Goal: Find specific page/section: Find specific page/section

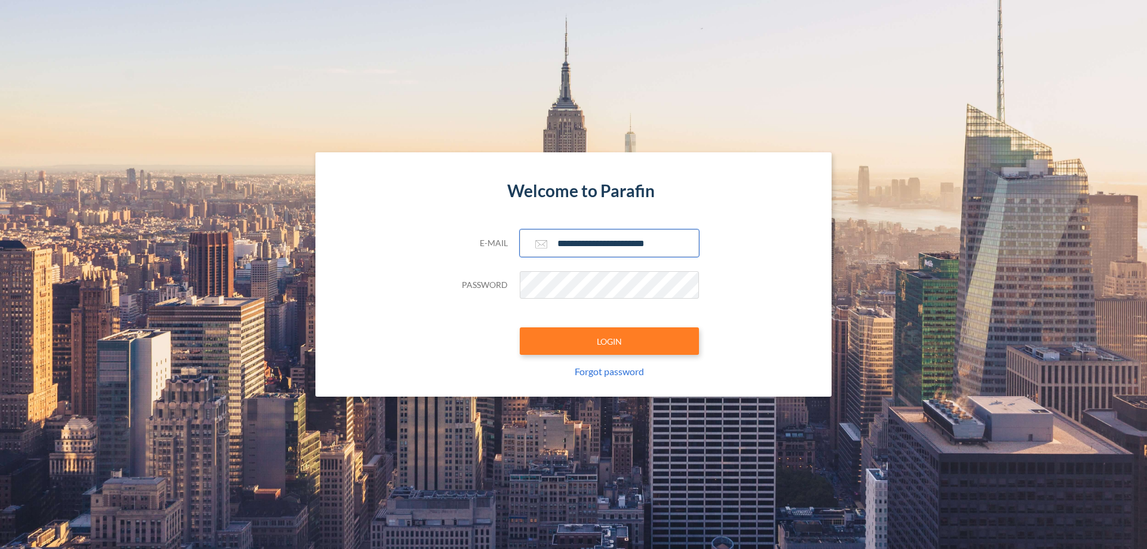
type input "**********"
click at [609, 341] on button "LOGIN" at bounding box center [609, 340] width 179 height 27
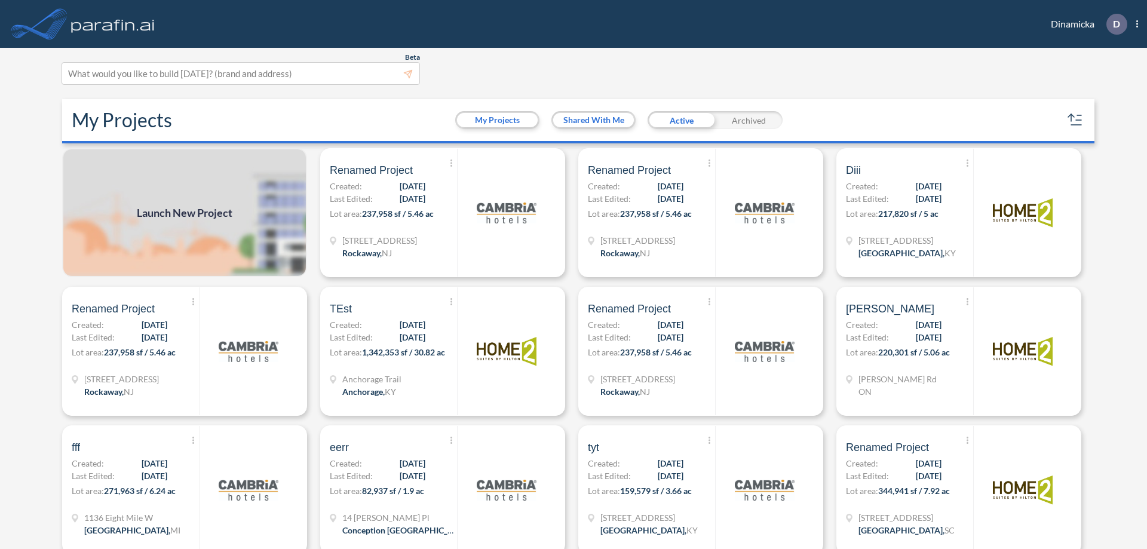
scroll to position [3, 0]
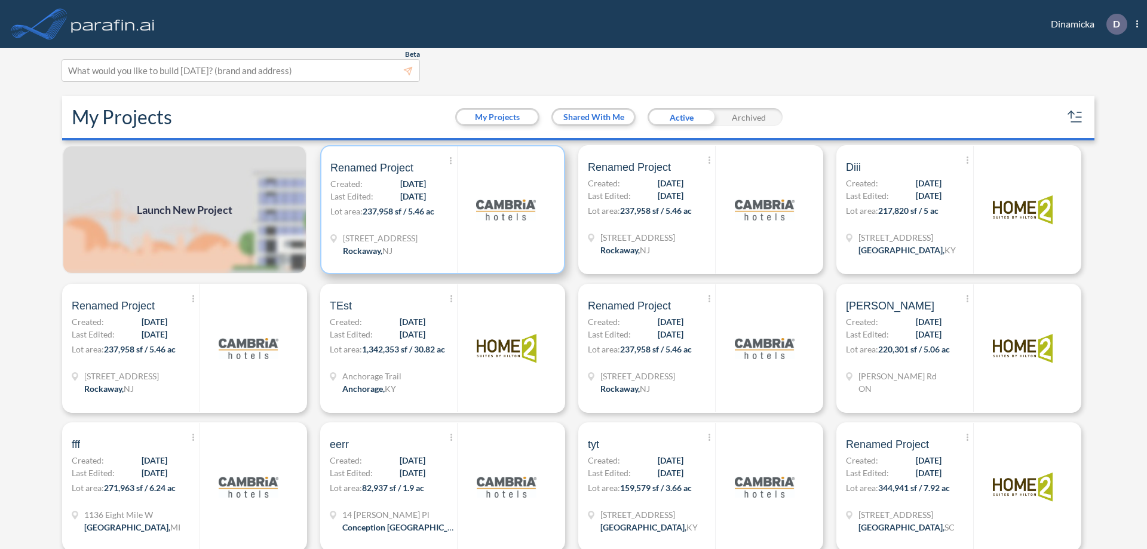
click at [440, 210] on p "Lot area: 237,958 sf / 5.46 ac" at bounding box center [393, 213] width 127 height 17
